Goal: Information Seeking & Learning: Learn about a topic

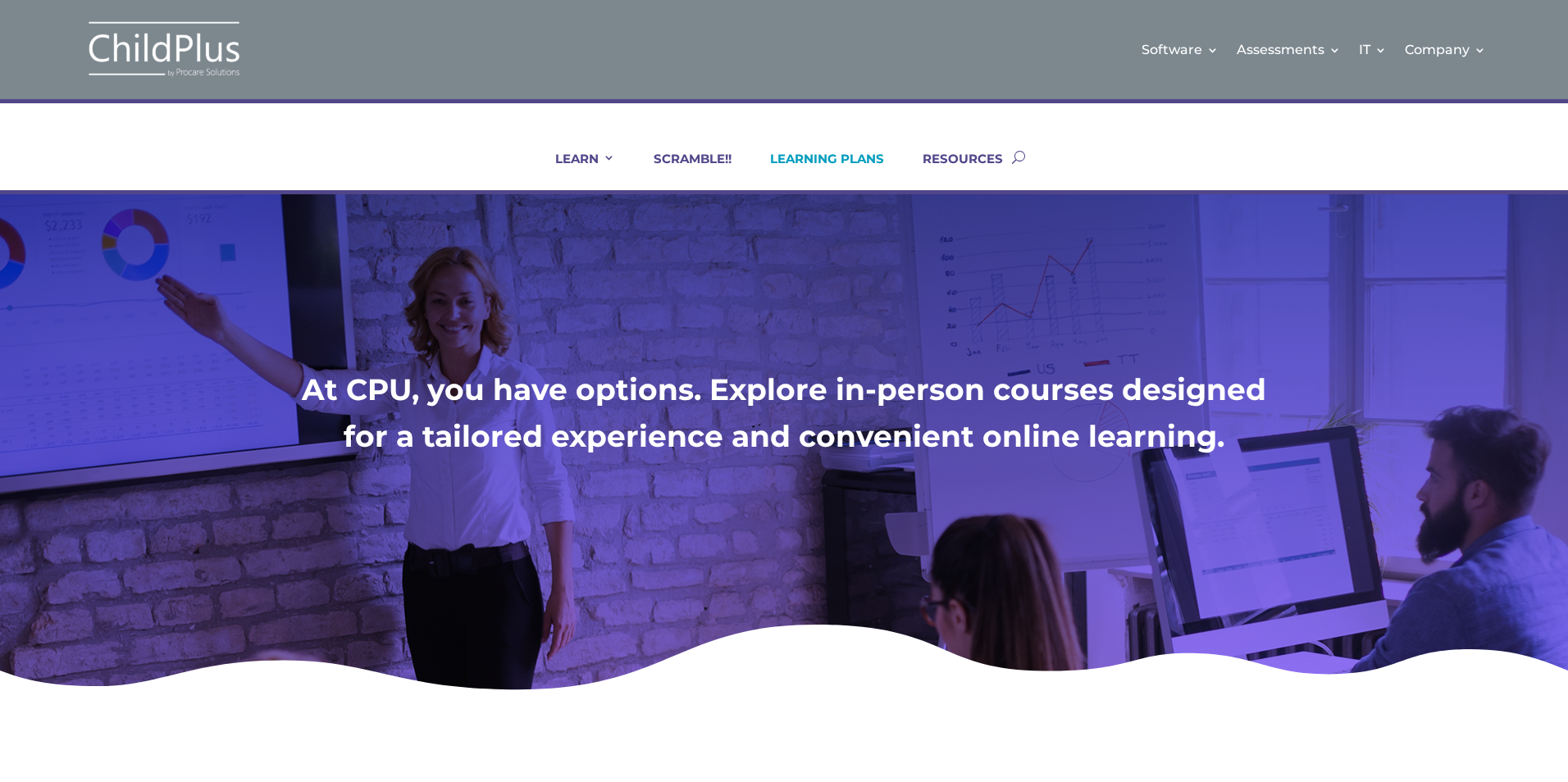
click at [841, 166] on link "LEARNING PLANS" at bounding box center [817, 170] width 134 height 39
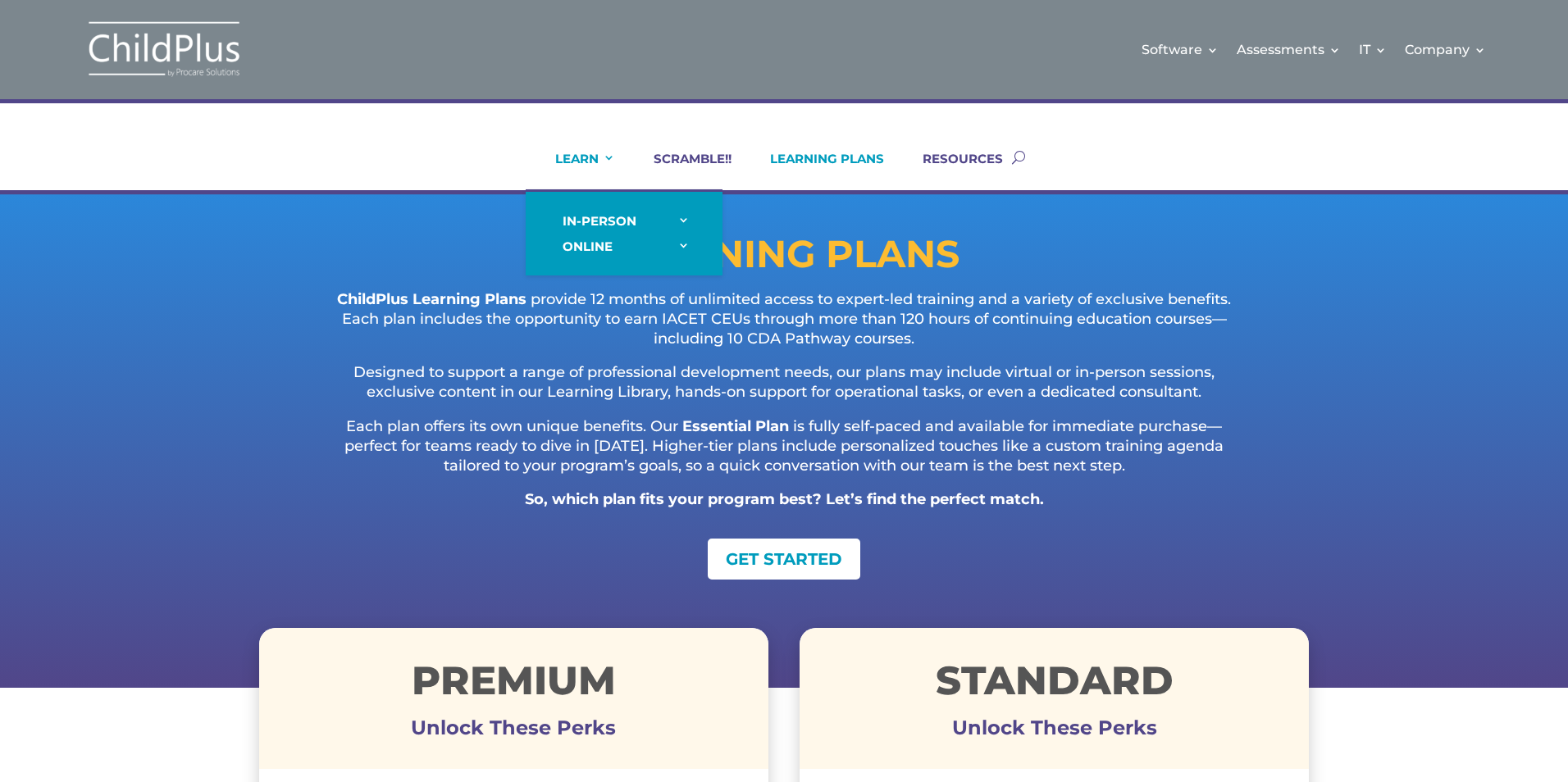
click at [604, 157] on link "LEARN" at bounding box center [574, 170] width 80 height 39
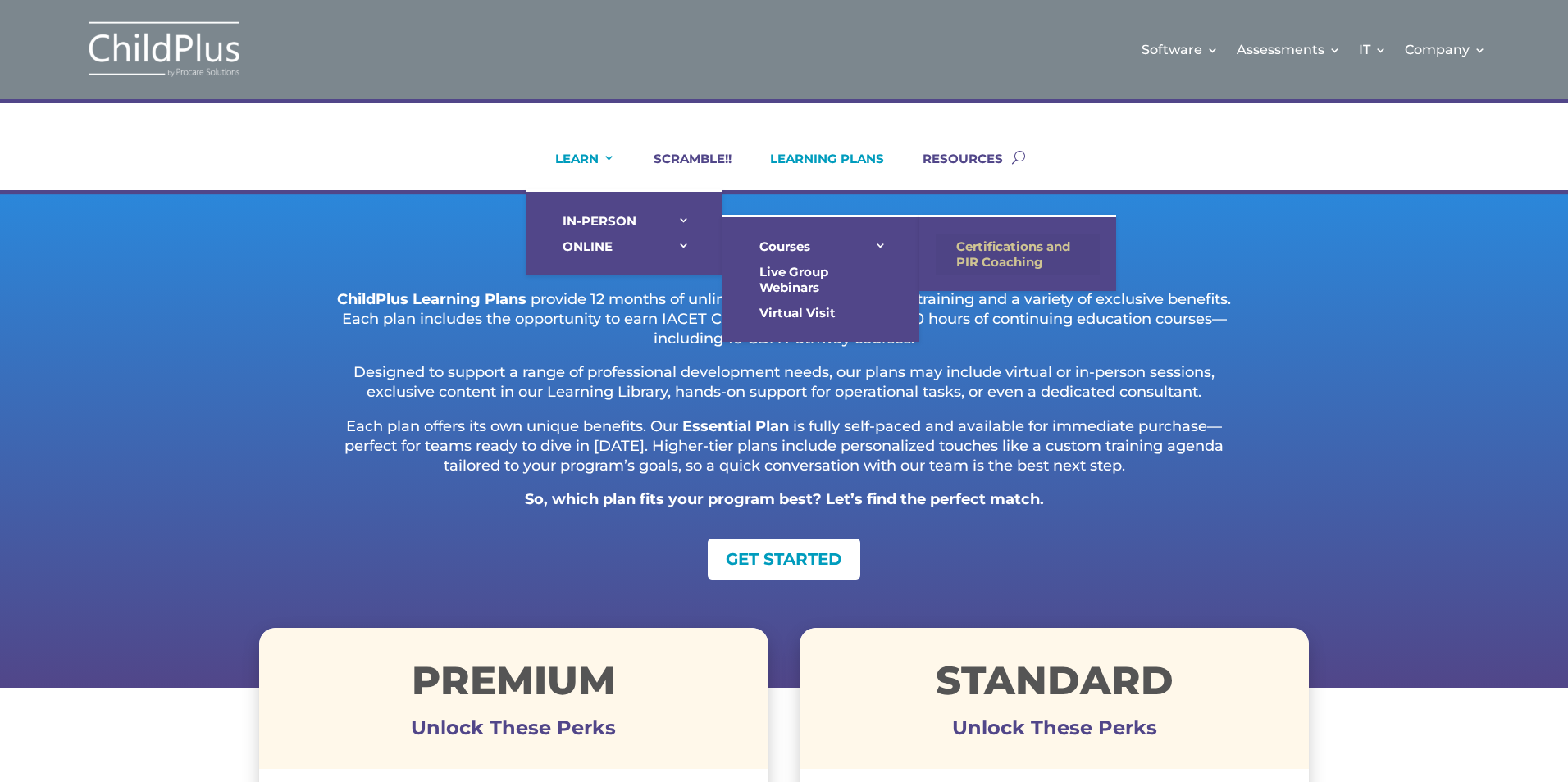
click at [1029, 242] on link "Certifications and PIR Coaching" at bounding box center [1017, 254] width 164 height 41
